Goal: Transaction & Acquisition: Purchase product/service

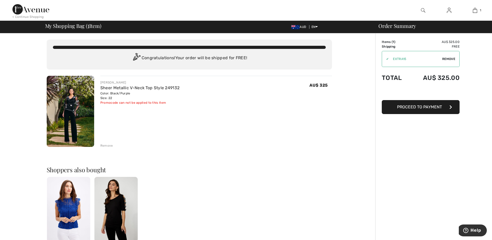
click at [72, 103] on img at bounding box center [70, 111] width 47 height 71
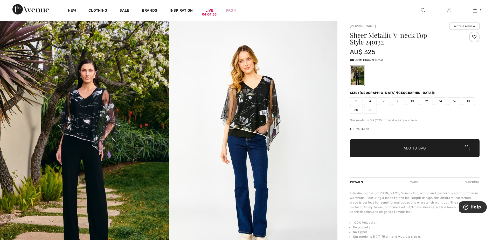
click at [350, 129] on icon at bounding box center [351, 129] width 2 height 3
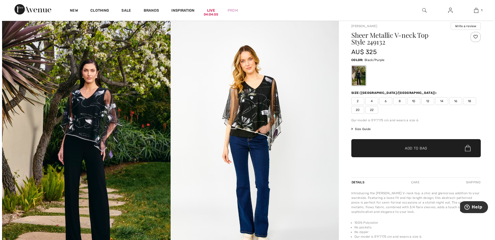
scroll to position [46, 0]
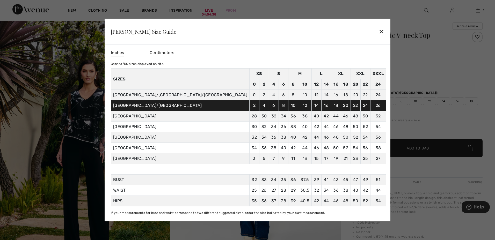
click at [394, 121] on div at bounding box center [247, 120] width 495 height 240
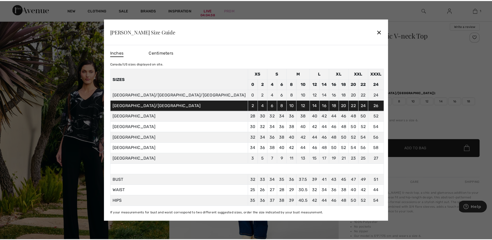
scroll to position [45, 0]
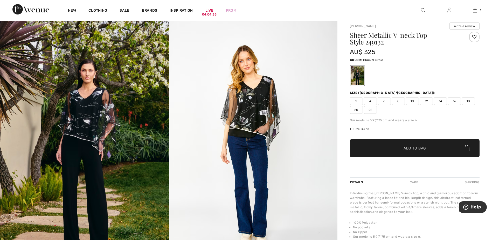
click at [359, 110] on span "20" at bounding box center [356, 110] width 13 height 8
click at [374, 146] on span "✔ Added to Bag Add to Bag" at bounding box center [415, 148] width 130 height 18
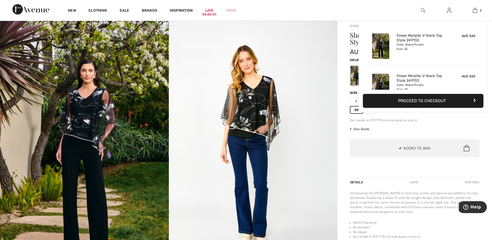
scroll to position [16, 0]
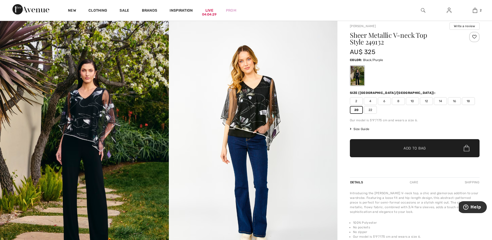
click at [407, 99] on span "10" at bounding box center [412, 101] width 13 height 8
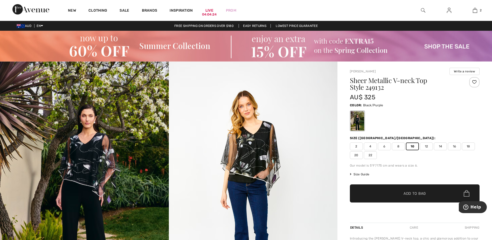
click at [383, 112] on div at bounding box center [415, 121] width 130 height 22
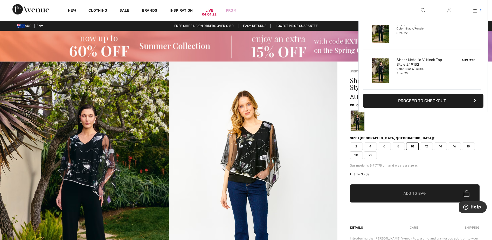
click at [472, 12] on img at bounding box center [474, 10] width 4 height 6
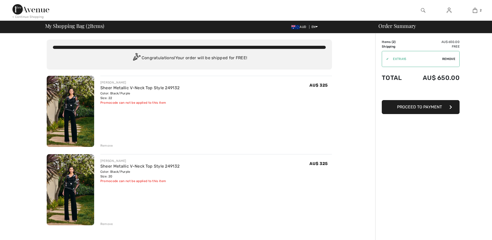
click at [106, 145] on div "Remove" at bounding box center [106, 146] width 13 height 5
